Goal: Check status: Check status

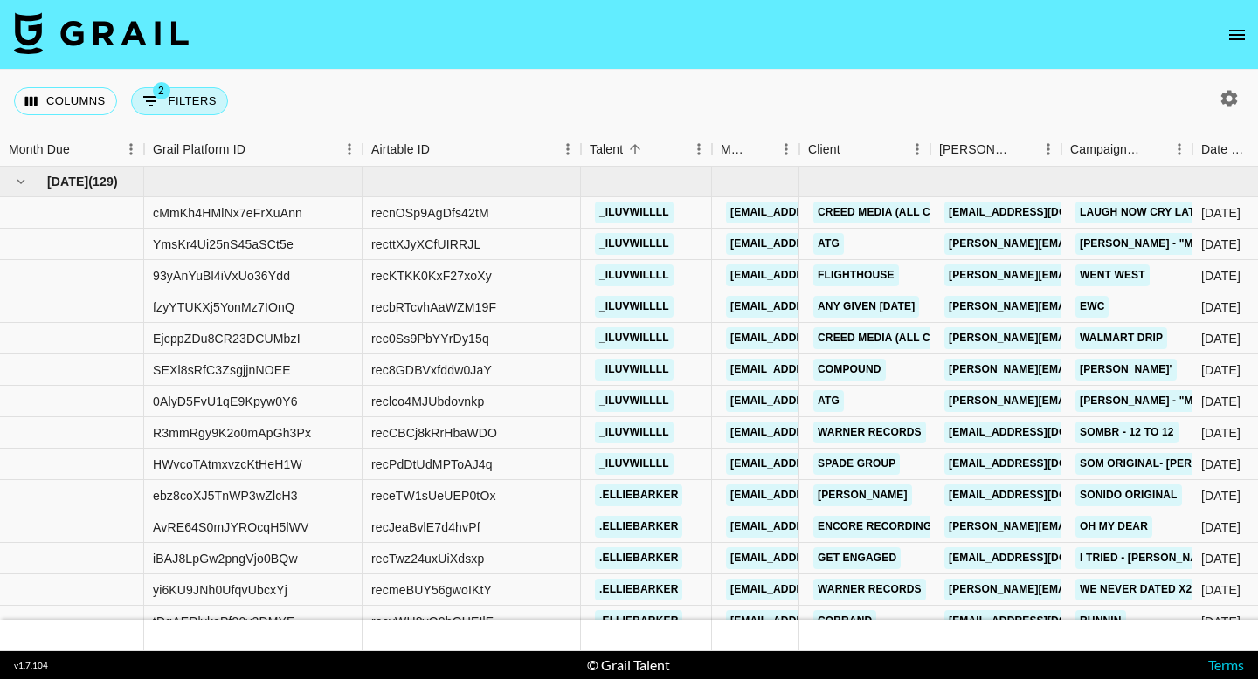
click at [180, 102] on button "2 Filters" at bounding box center [179, 101] width 97 height 28
select select "status"
select select "not"
select select "declined"
select select "status"
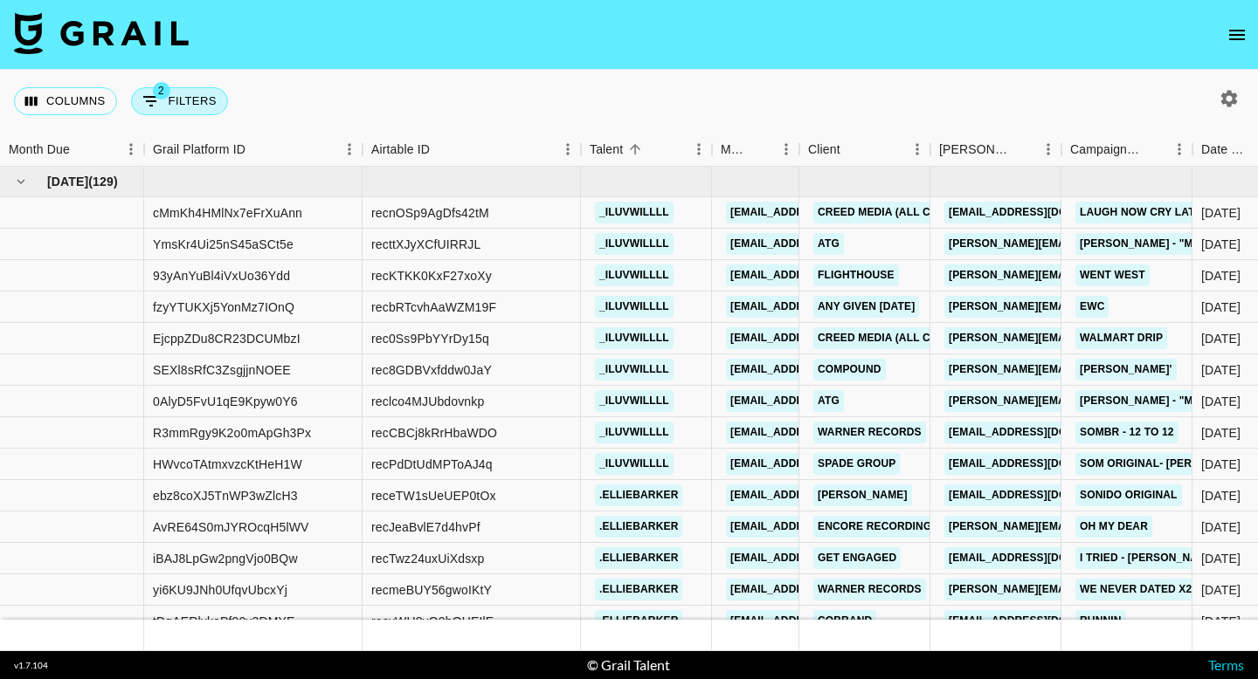
select select "not"
select select "cancelled"
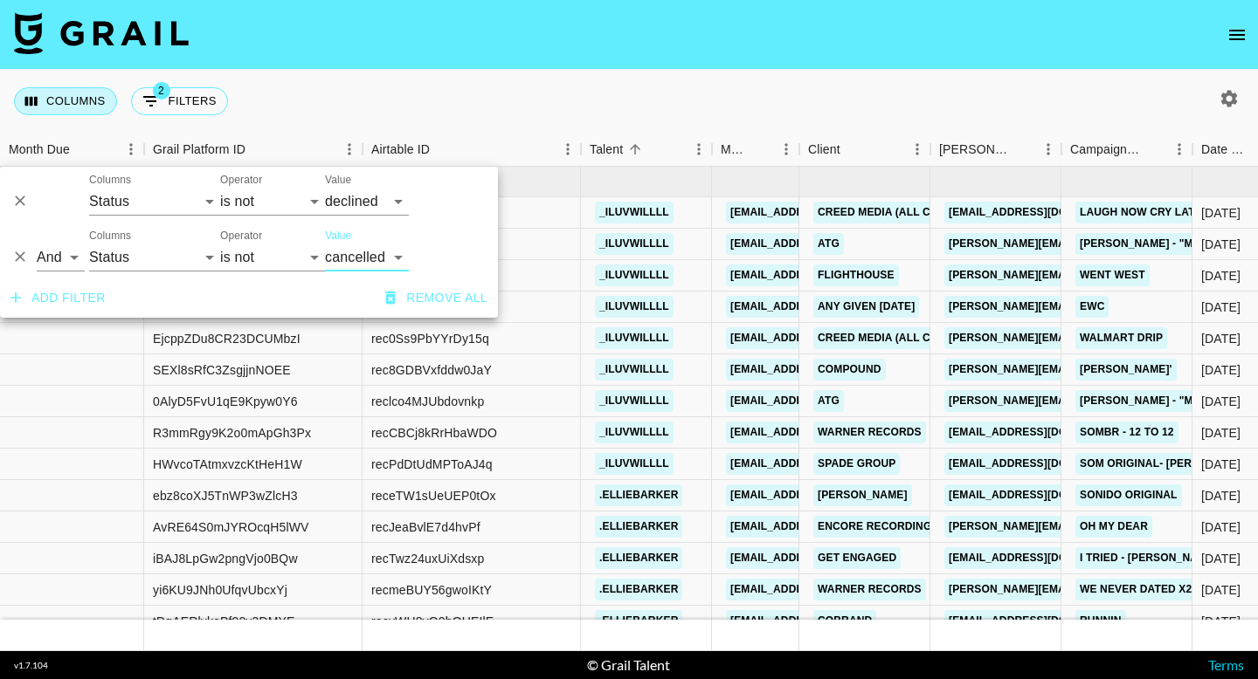
click at [98, 99] on button "Columns" at bounding box center [65, 101] width 103 height 28
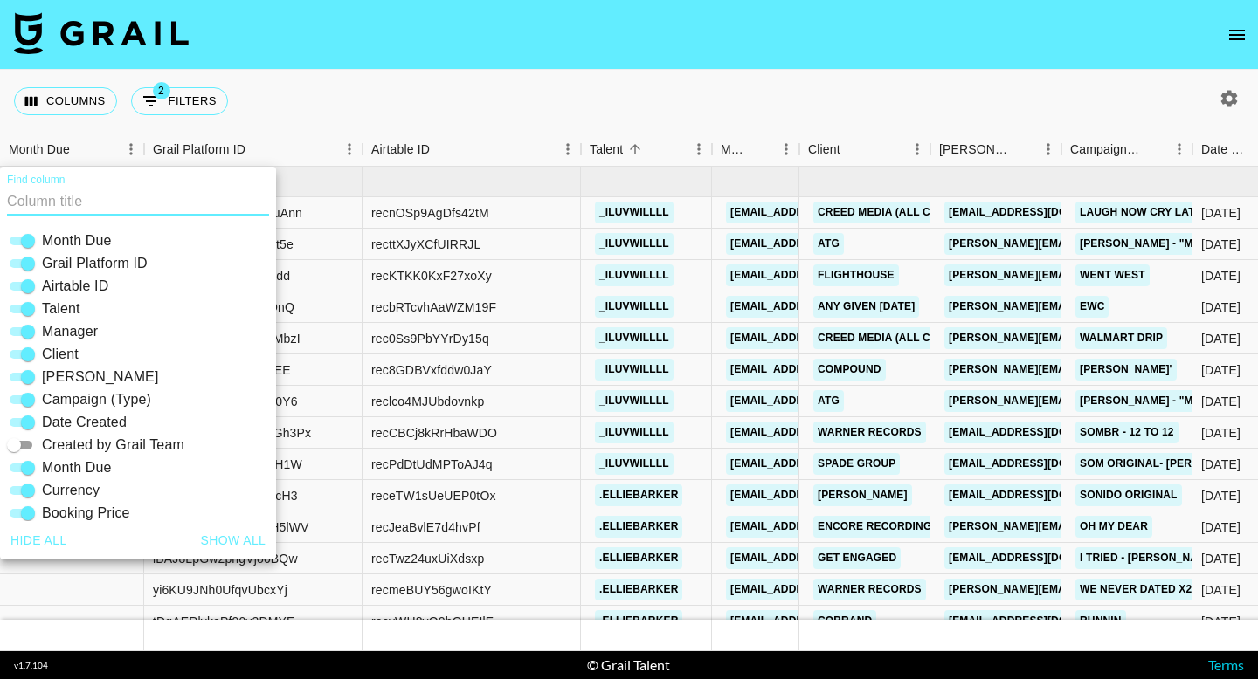
click at [380, 83] on div "Columns 2 Filters + Booking" at bounding box center [629, 101] width 1258 height 63
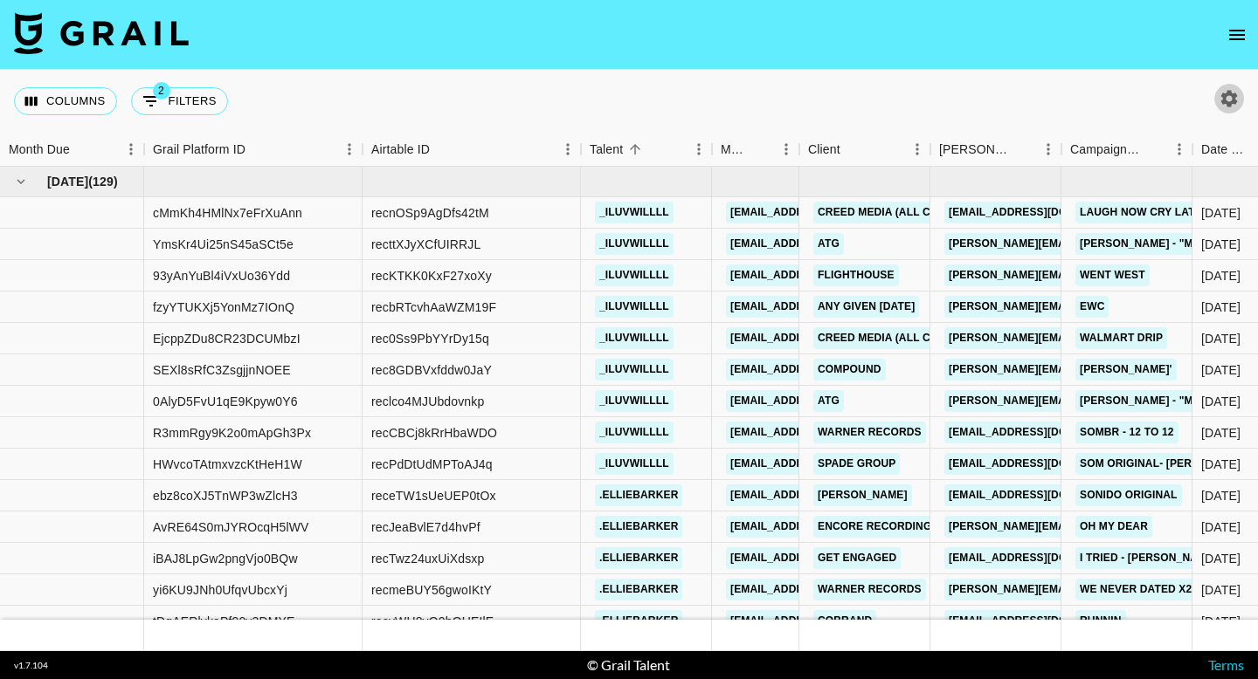
click at [1233, 97] on icon "button" at bounding box center [1229, 98] width 17 height 17
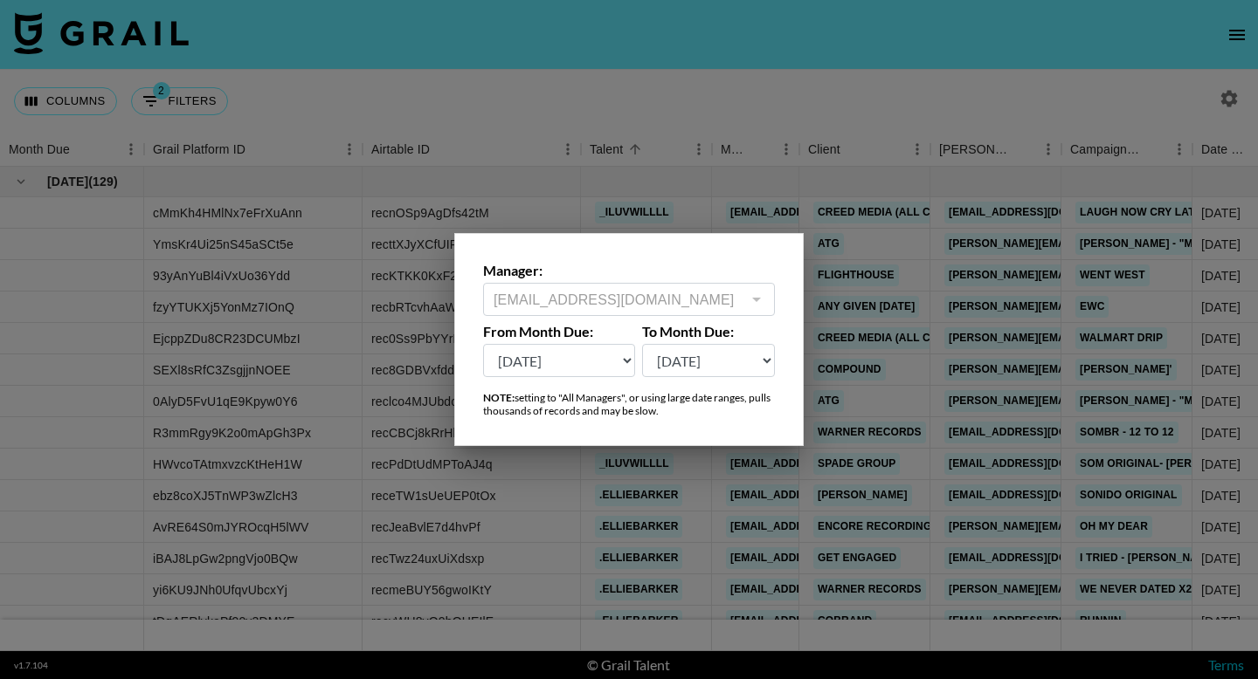
click at [589, 359] on select "[DATE] Sep '[DATE] [DATE] '[DATE] May '[DATE] Mar '[DATE] Jan '[DATE] Nov '[DAT…" at bounding box center [559, 360] width 152 height 33
select select "[DATE]"
click at [483, 344] on select "[DATE] Sep '[DATE] [DATE] '[DATE] May '[DATE] Mar '[DATE] Jan '[DATE] Nov '[DAT…" at bounding box center [559, 360] width 152 height 33
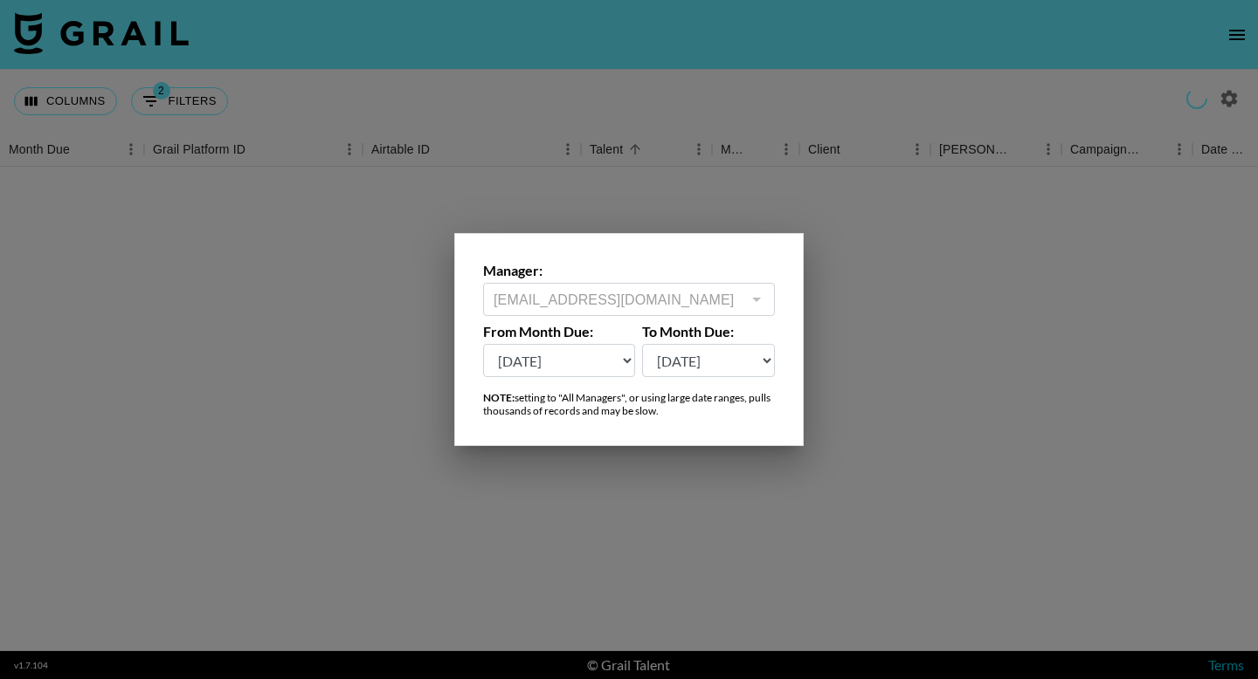
click at [746, 100] on div at bounding box center [629, 339] width 1258 height 679
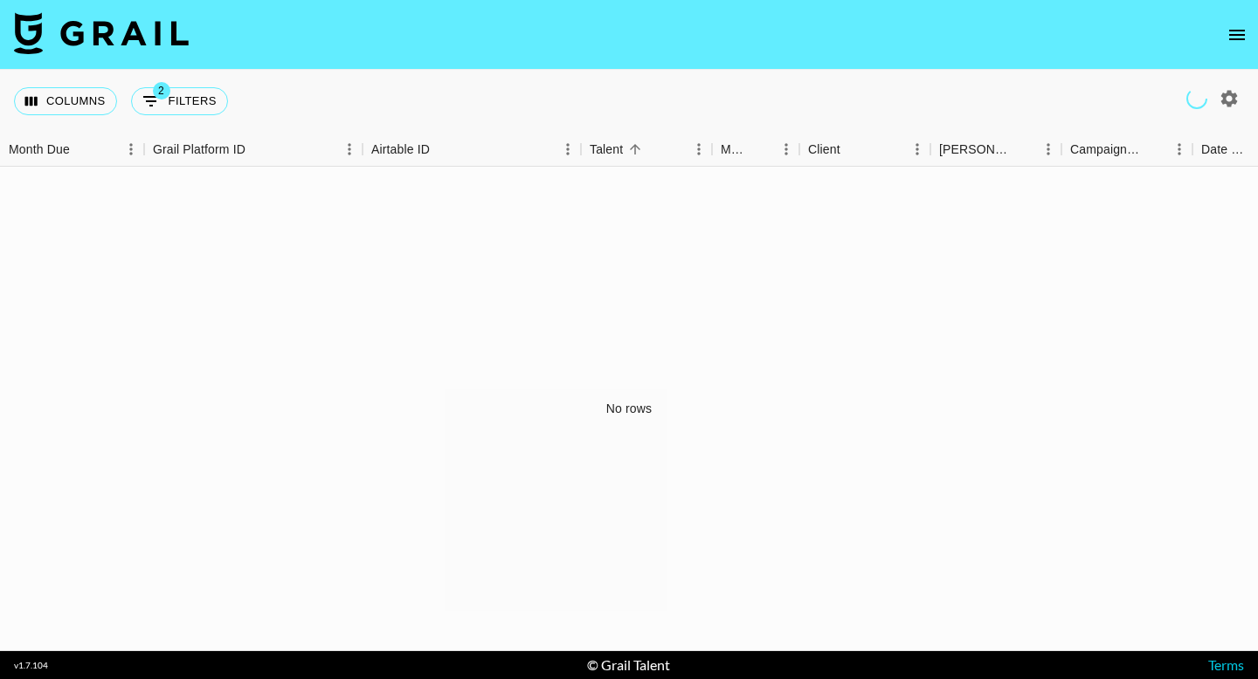
click at [1225, 93] on icon "button" at bounding box center [1229, 98] width 17 height 17
select select "[DATE]"
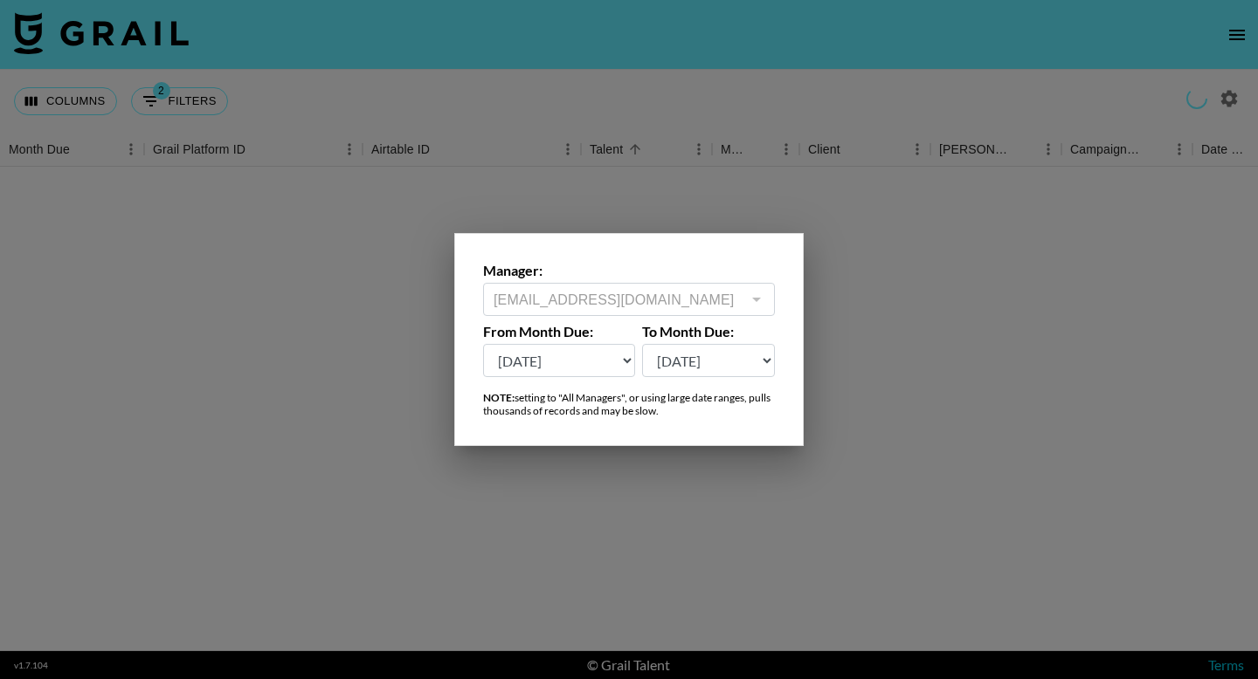
click at [669, 55] on div at bounding box center [629, 339] width 1258 height 679
